Goal: Ask a question

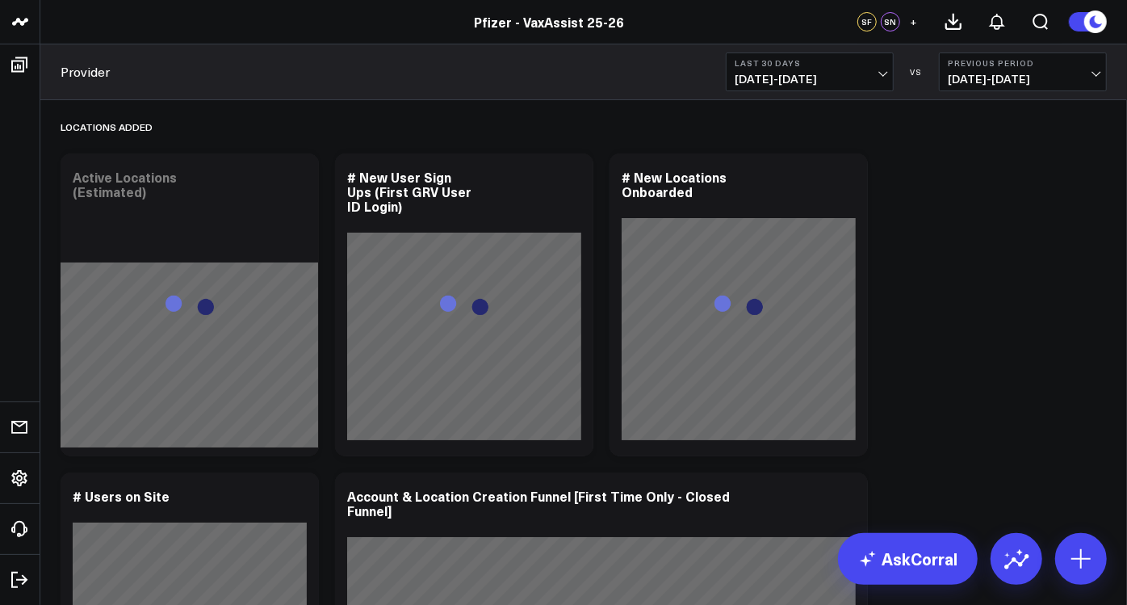
click at [1010, 73] on span "[DATE] - [DATE]" at bounding box center [1023, 79] width 150 height 13
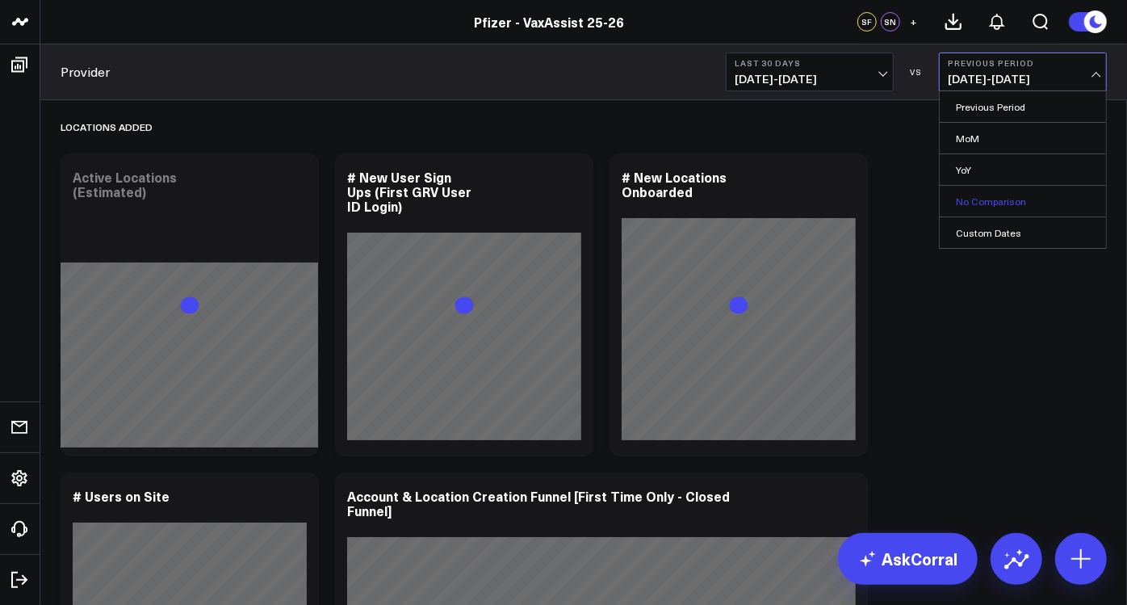
click at [1003, 203] on link "No Comparison" at bounding box center [1023, 201] width 166 height 31
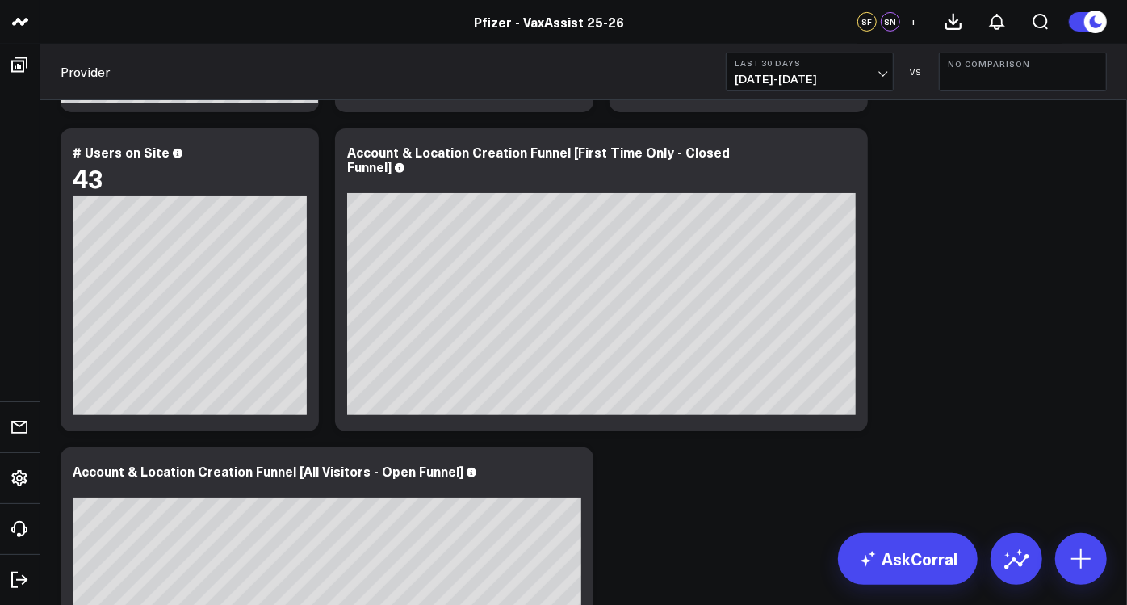
scroll to position [262, 0]
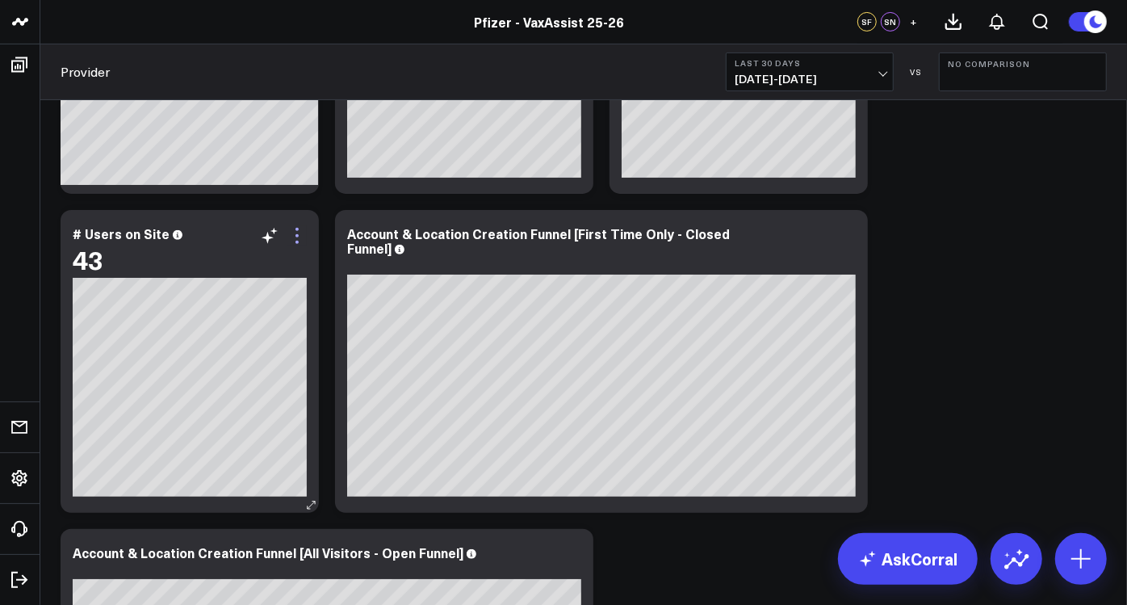
click at [300, 235] on icon at bounding box center [296, 235] width 19 height 19
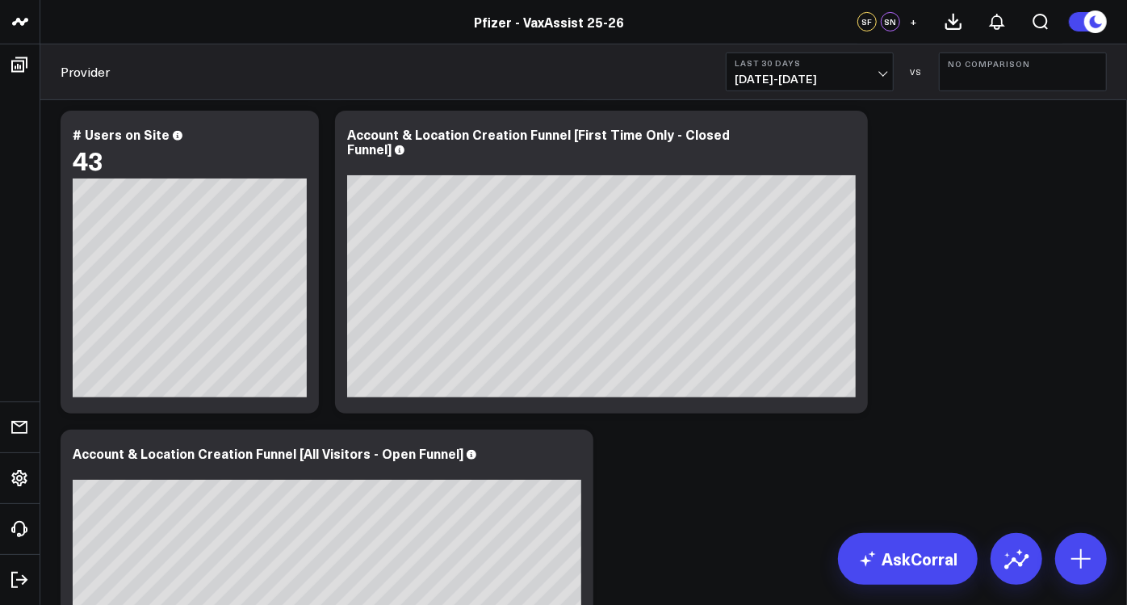
scroll to position [331, 0]
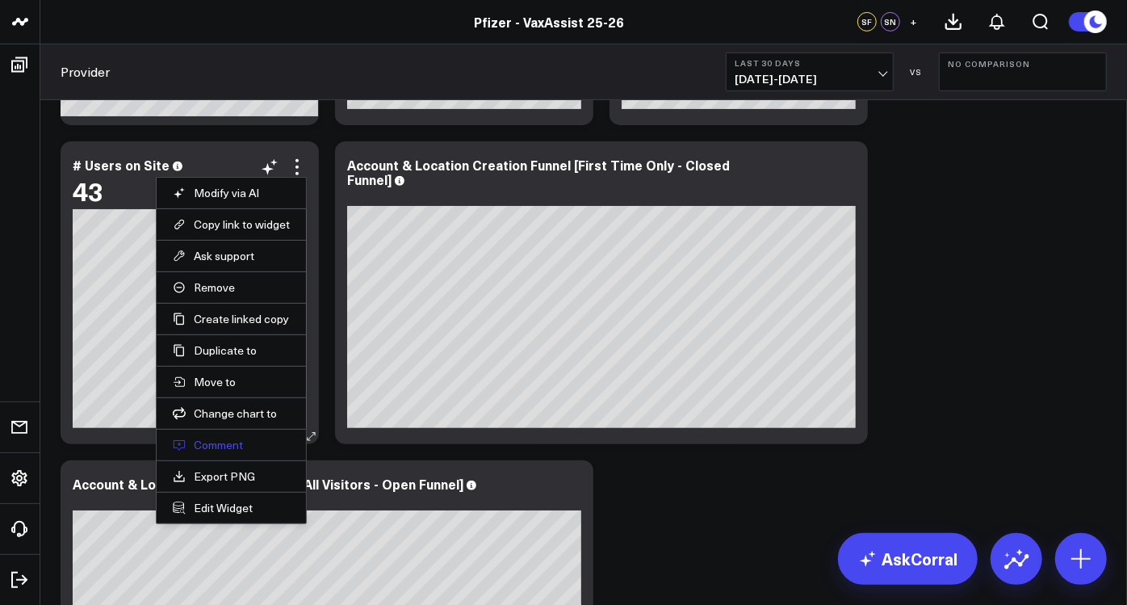
click at [228, 440] on button "Comment" at bounding box center [231, 445] width 117 height 15
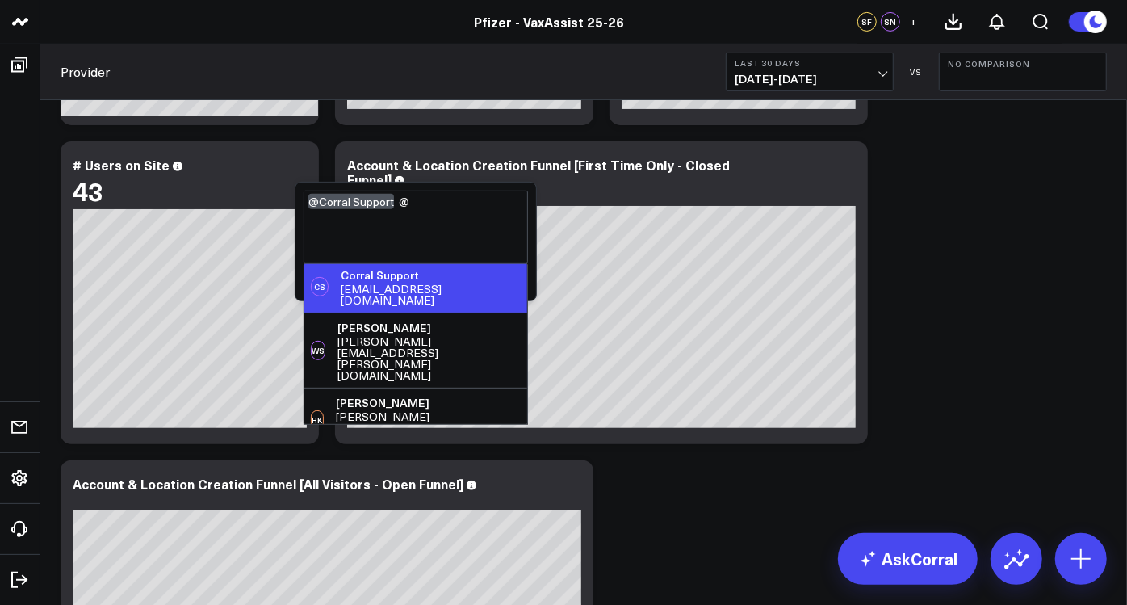
scroll to position [0, 0]
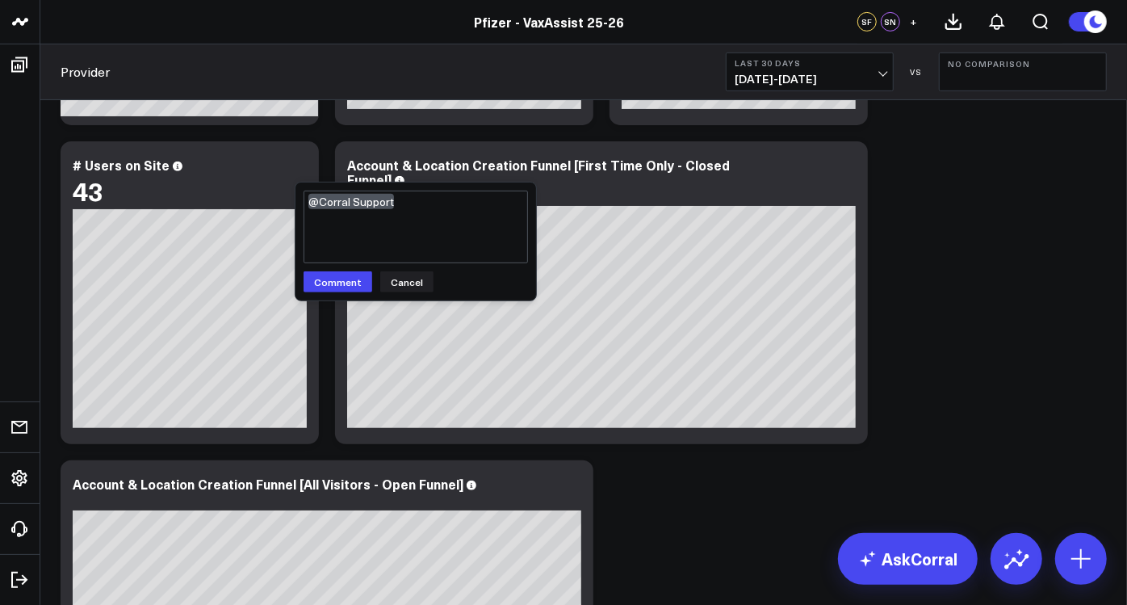
type textarea "@Corral Support"
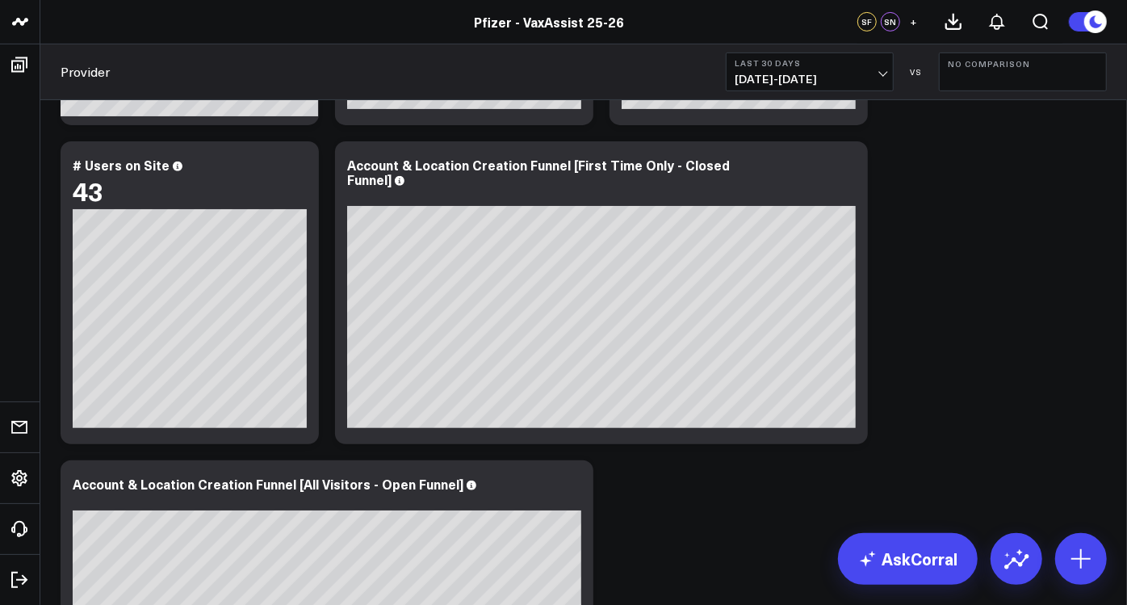
click at [920, 303] on div "Locations Added Modify via AI Copy link to widget Ask support Remove Create lin…" at bounding box center [583, 429] width 1062 height 1321
